Goal: Find contact information: Find contact information

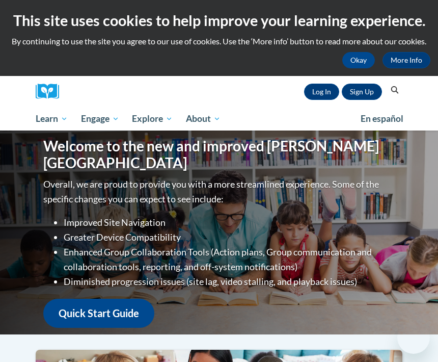
scroll to position [57, 0]
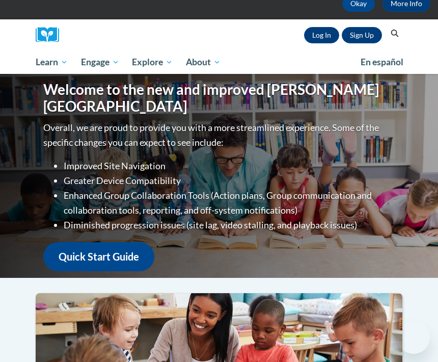
click at [324, 31] on link "Log In" at bounding box center [321, 35] width 35 height 16
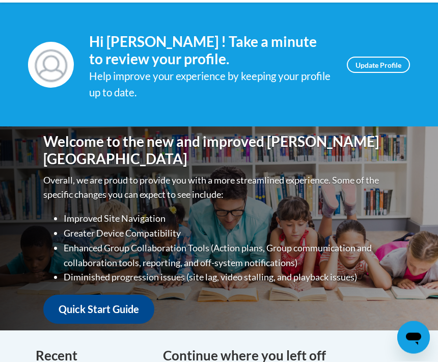
scroll to position [133, 0]
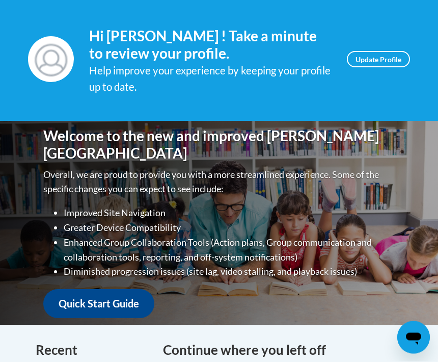
click at [395, 51] on link "Update Profile" at bounding box center [378, 59] width 63 height 16
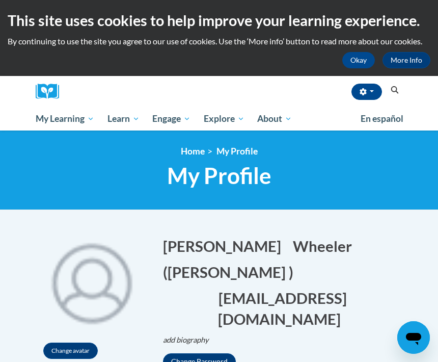
click at [418, 56] on link "More Info" at bounding box center [406, 60] width 48 height 16
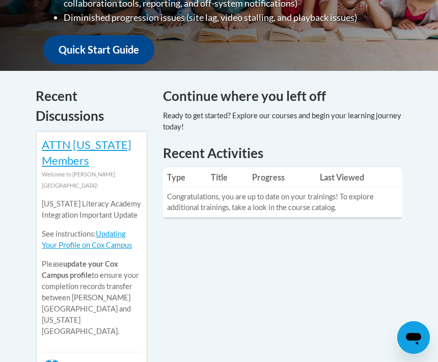
scroll to position [387, 0]
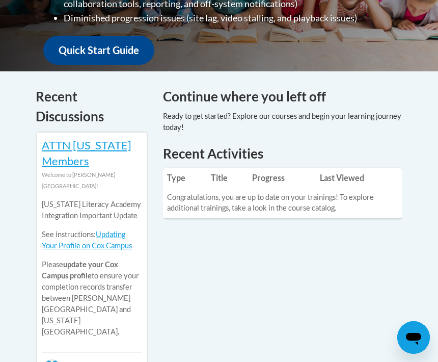
click at [126, 231] on link "Updating Your Profile on Cox Campus" at bounding box center [87, 240] width 90 height 20
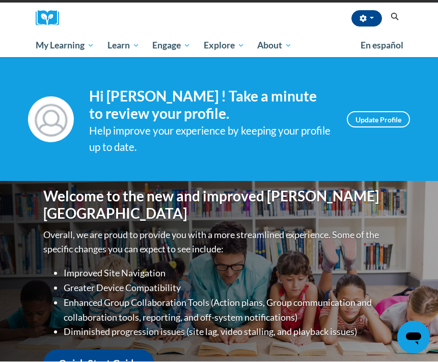
scroll to position [73, 0]
click at [0, 0] on span "Meet the Team" at bounding box center [0, 0] width 0 height 0
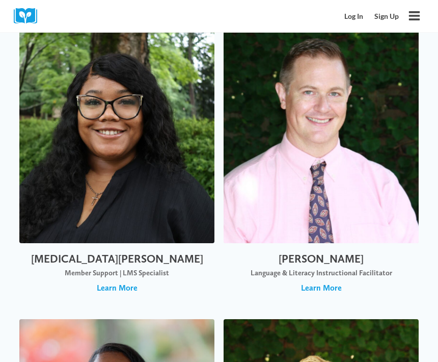
scroll to position [7472, 0]
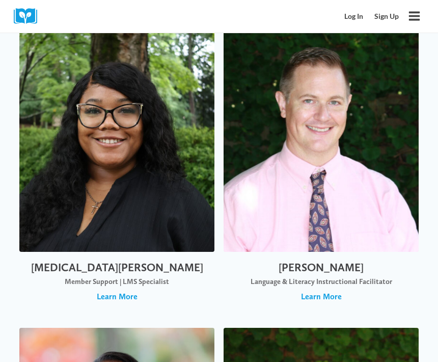
click at [124, 291] on span "Learn More" at bounding box center [117, 296] width 41 height 11
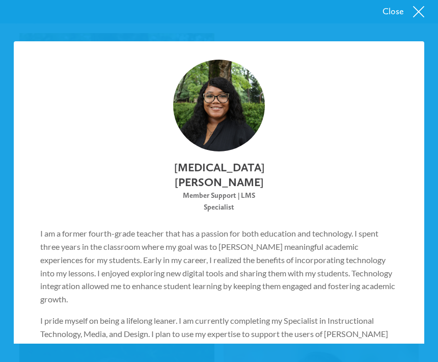
scroll to position [22, 0]
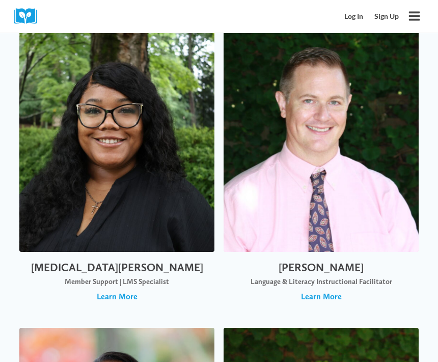
click at [419, 12] on icon "Toggle Menu" at bounding box center [414, 16] width 13 height 13
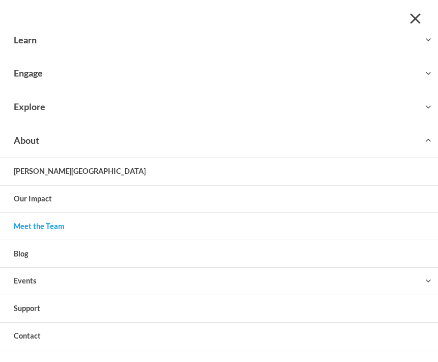
click at [248, 329] on link "Contact" at bounding box center [219, 335] width 438 height 27
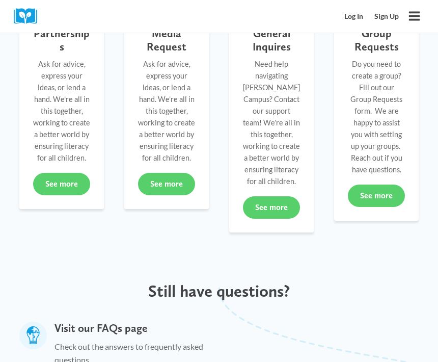
scroll to position [287, 0]
click at [277, 197] on link "See more" at bounding box center [271, 208] width 57 height 22
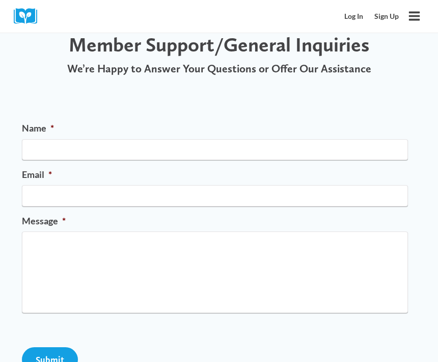
scroll to position [41, 0]
